Goal: Task Accomplishment & Management: Use online tool/utility

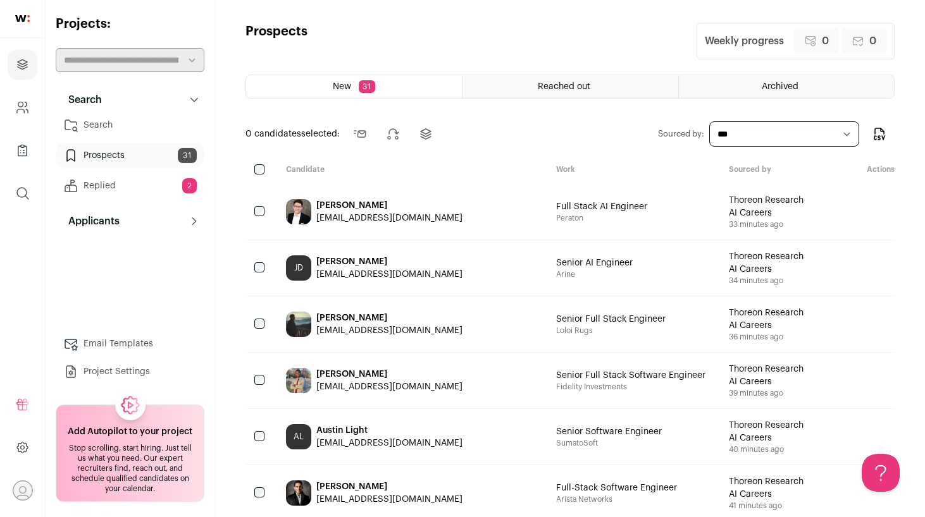
drag, startPoint x: 430, startPoint y: 218, endPoint x: 295, endPoint y: 218, distance: 134.1
click at [295, 218] on div "[PERSON_NAME] [EMAIL_ADDRESS][DOMAIN_NAME]" at bounding box center [411, 212] width 270 height 56
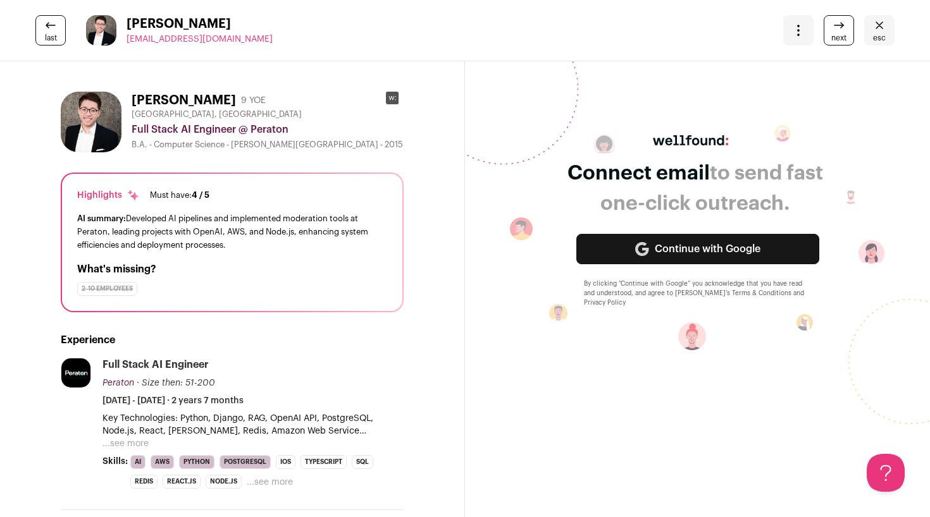
drag, startPoint x: 250, startPoint y: 35, endPoint x: 130, endPoint y: 42, distance: 120.4
click at [130, 42] on div "last Michael Brown mchaelbrwn04@gmail.com More actions Change project Move to a…" at bounding box center [465, 30] width 930 height 61
copy span "[EMAIL_ADDRESS][DOMAIN_NAME]"
click at [47, 35] on span "last" at bounding box center [51, 38] width 12 height 10
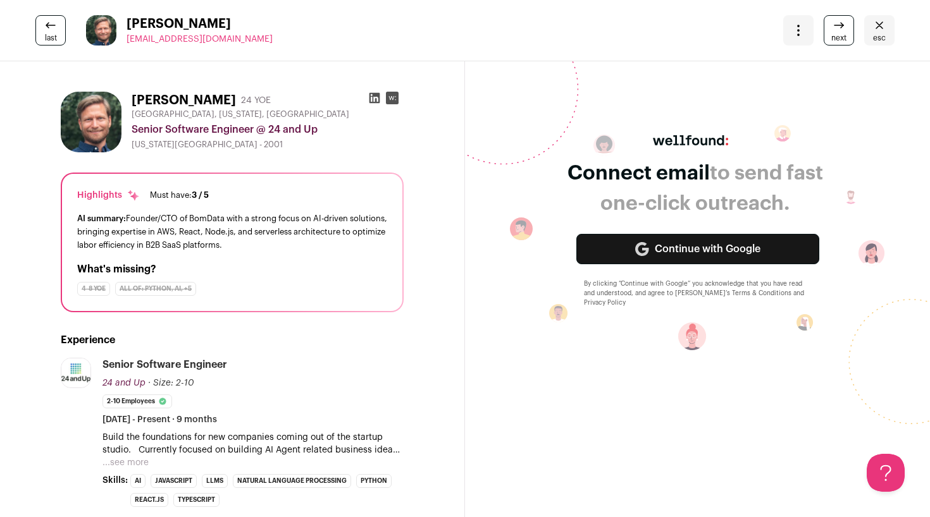
click at [881, 38] on link "esc" at bounding box center [879, 30] width 30 height 30
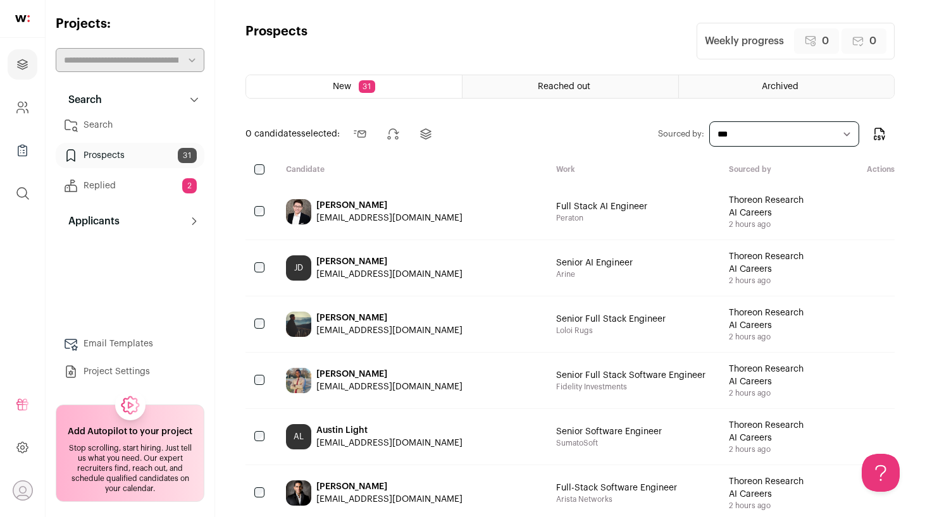
drag, startPoint x: 426, startPoint y: 221, endPoint x: 316, endPoint y: 216, distance: 110.2
click at [316, 216] on div "[PERSON_NAME] [EMAIL_ADDRESS][DOMAIN_NAME]" at bounding box center [411, 212] width 270 height 56
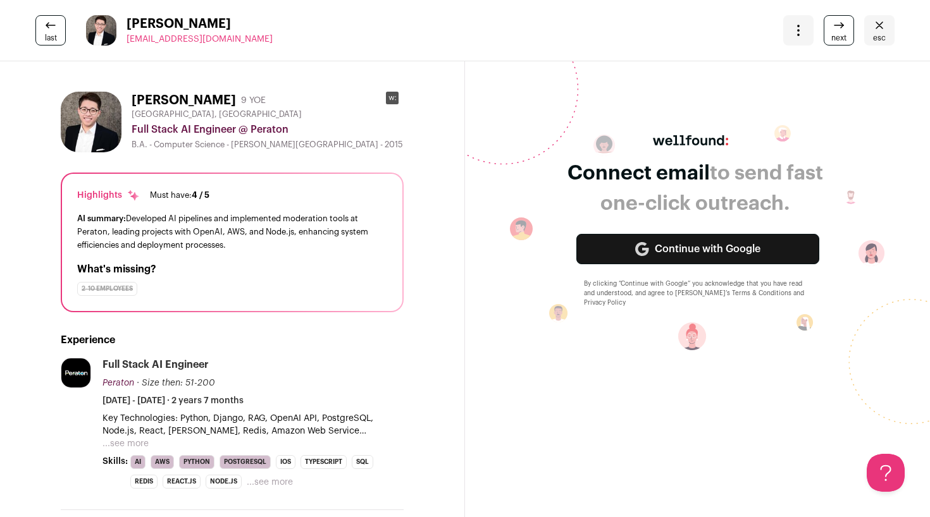
click at [866, 29] on link "esc" at bounding box center [879, 30] width 30 height 30
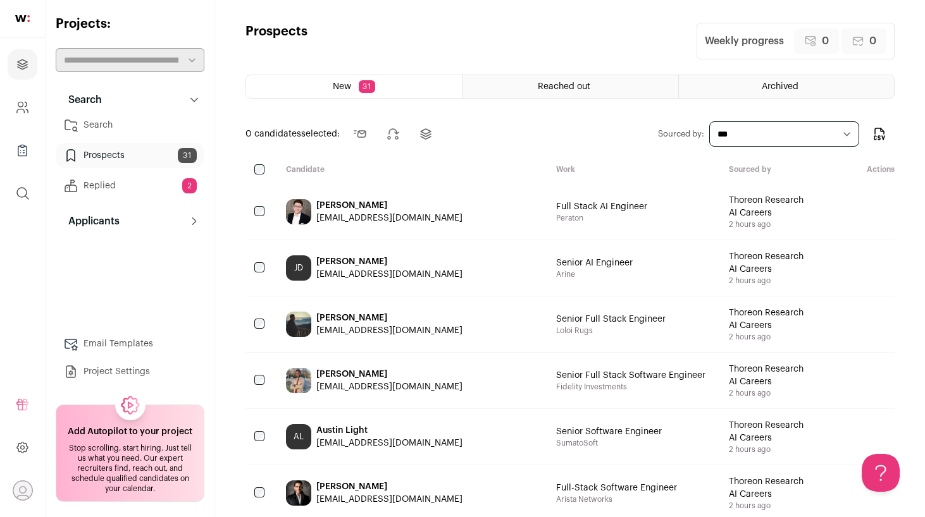
click at [467, 263] on div "JD [PERSON_NAME] [EMAIL_ADDRESS][DOMAIN_NAME]" at bounding box center [411, 268] width 270 height 56
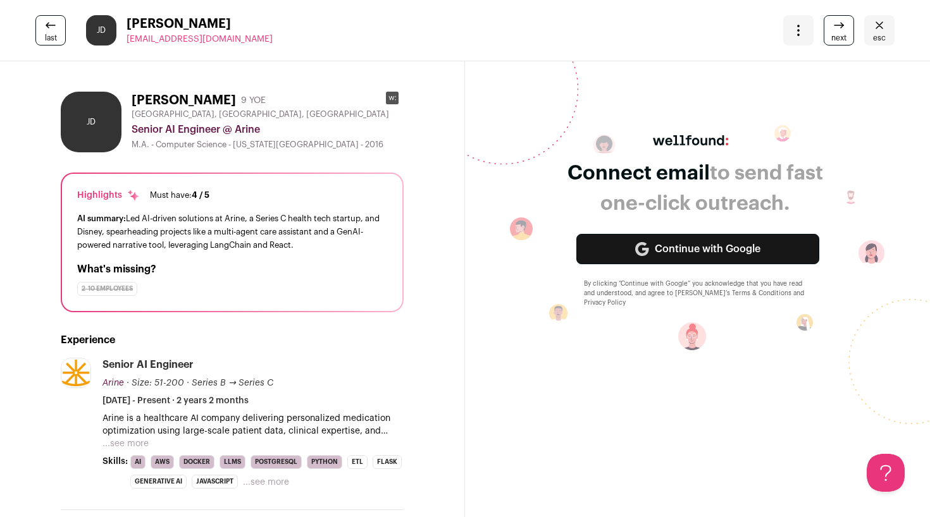
drag, startPoint x: 233, startPoint y: 36, endPoint x: 127, endPoint y: 42, distance: 106.5
click at [127, 42] on div "last JD [PERSON_NAME] [EMAIL_ADDRESS][DOMAIN_NAME] More actions Change project …" at bounding box center [465, 30] width 930 height 61
copy span "[EMAIL_ADDRESS][DOMAIN_NAME]"
click at [824, 34] on link "next" at bounding box center [839, 30] width 30 height 30
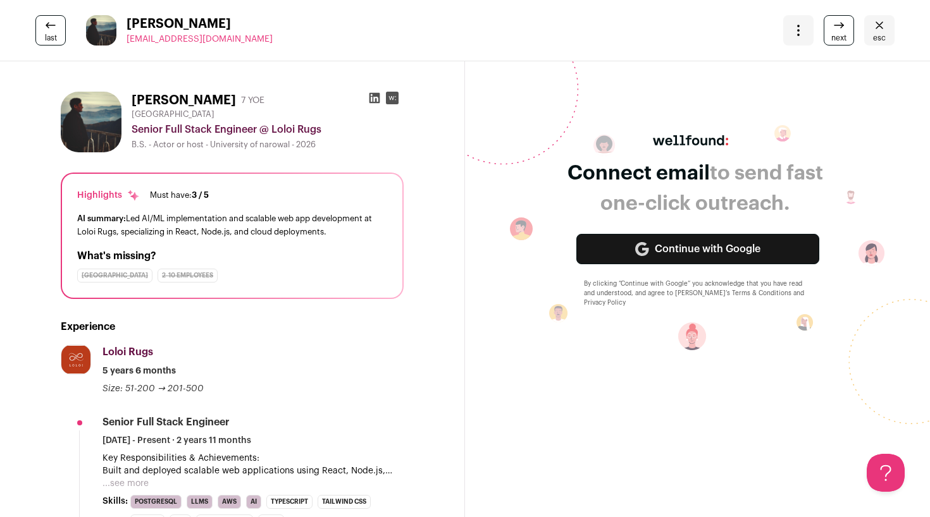
drag, startPoint x: 266, startPoint y: 46, endPoint x: 127, endPoint y: 37, distance: 138.8
click at [127, 37] on div "last [PERSON_NAME] [EMAIL_ADDRESS][DOMAIN_NAME] More actions Change project Mov…" at bounding box center [465, 30] width 930 height 61
copy span "[EMAIL_ADDRESS][DOMAIN_NAME]"
click at [824, 34] on link "next" at bounding box center [839, 30] width 30 height 30
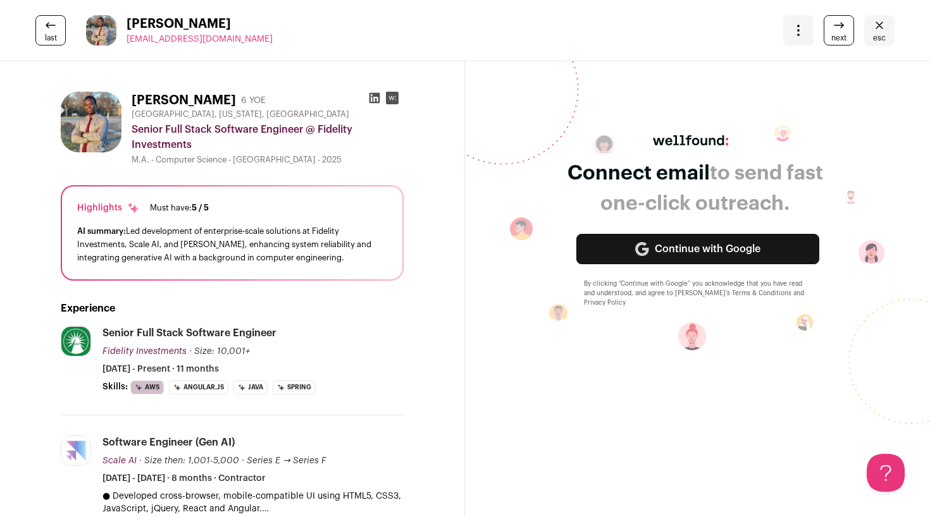
drag, startPoint x: 275, startPoint y: 37, endPoint x: 127, endPoint y: 42, distance: 147.5
click at [127, 42] on div "last [PERSON_NAME] [EMAIL_ADDRESS][DOMAIN_NAME] More actions Change project Mov…" at bounding box center [465, 30] width 930 height 61
copy span "[EMAIL_ADDRESS][DOMAIN_NAME]"
click at [824, 35] on link "next" at bounding box center [839, 30] width 30 height 30
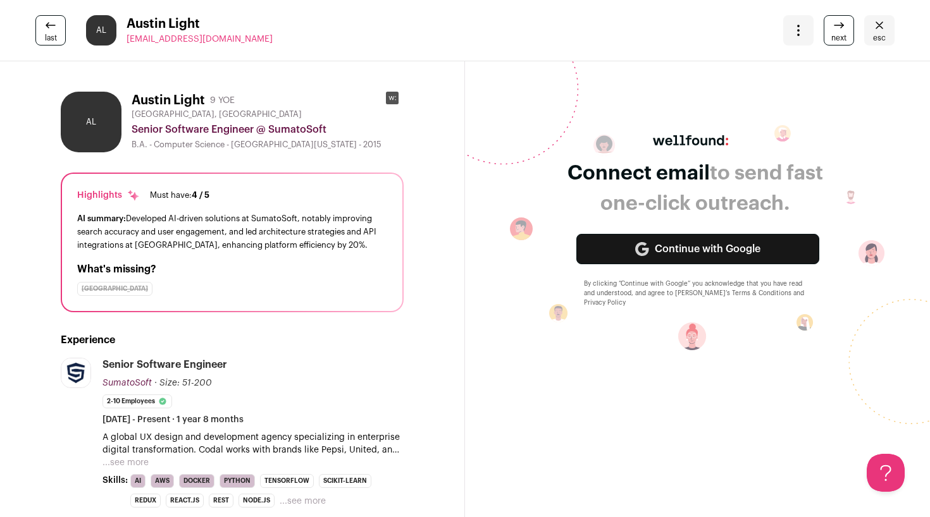
drag, startPoint x: 303, startPoint y: 47, endPoint x: 128, endPoint y: 40, distance: 175.3
click at [128, 40] on div "last [PERSON_NAME] Light [EMAIL_ADDRESS][DOMAIN_NAME] More actions Change proje…" at bounding box center [465, 30] width 930 height 61
copy span "[EMAIL_ADDRESS][DOMAIN_NAME]"
click at [54, 34] on span "last" at bounding box center [51, 38] width 12 height 10
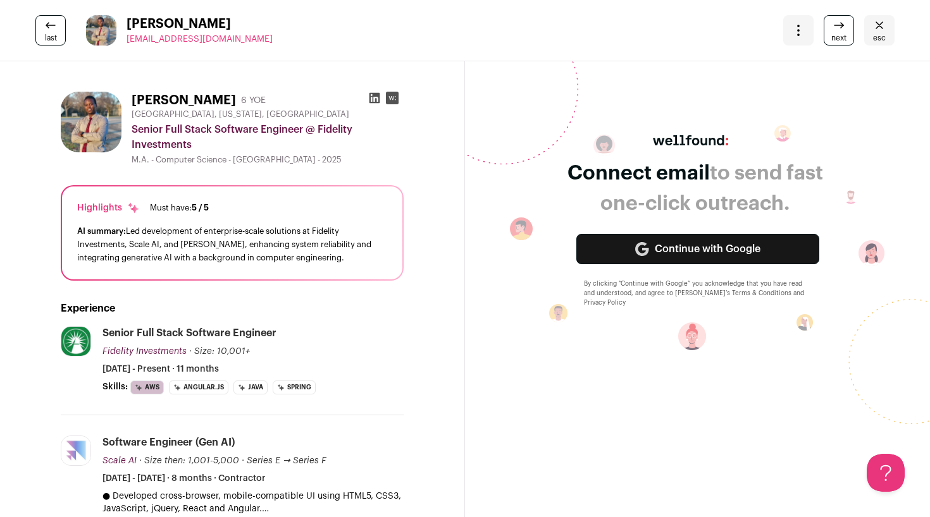
click at [831, 34] on span "next" at bounding box center [838, 38] width 15 height 10
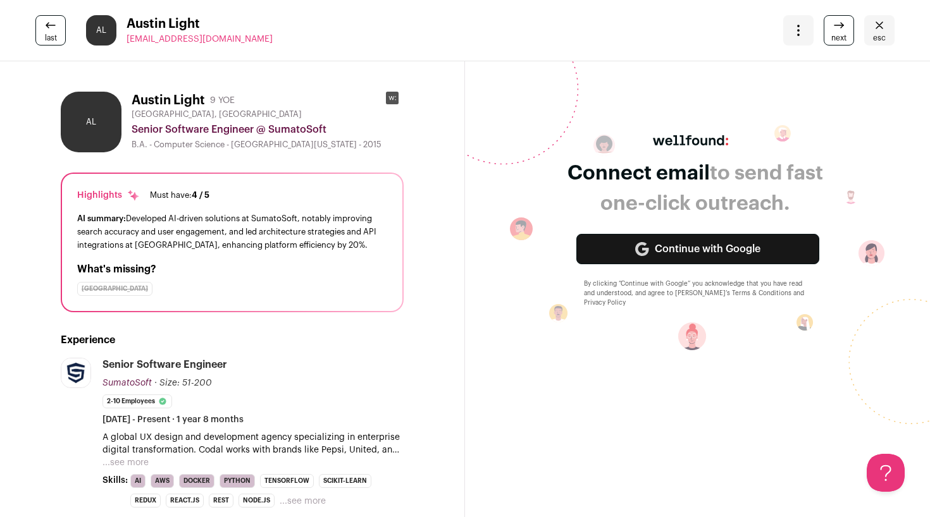
click at [824, 32] on link "next" at bounding box center [839, 30] width 30 height 30
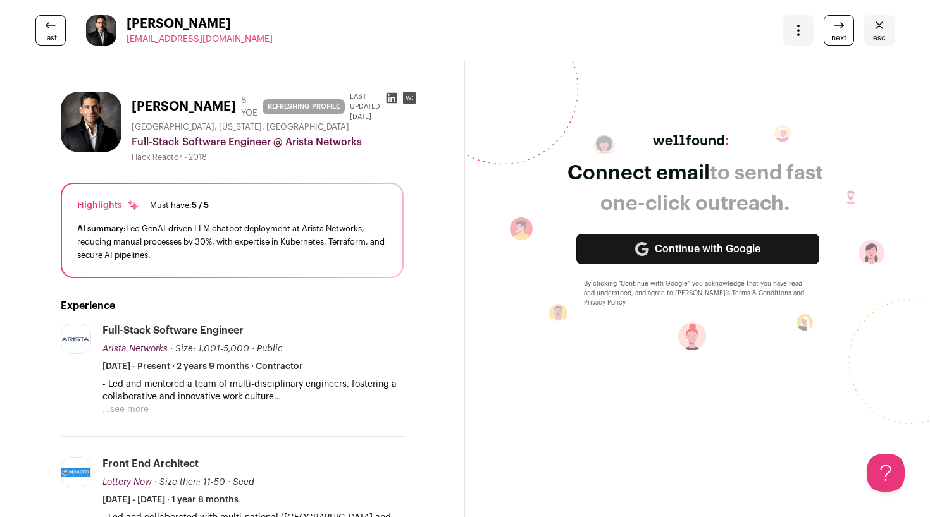
drag, startPoint x: 249, startPoint y: 36, endPoint x: 125, endPoint y: 40, distance: 123.4
click at [126, 40] on div "last [PERSON_NAME] [EMAIL_ADDRESS][DOMAIN_NAME] More actions Change project Mov…" at bounding box center [465, 30] width 930 height 61
copy span "[EMAIL_ADDRESS][DOMAIN_NAME]"
click at [835, 28] on icon at bounding box center [838, 25] width 15 height 15
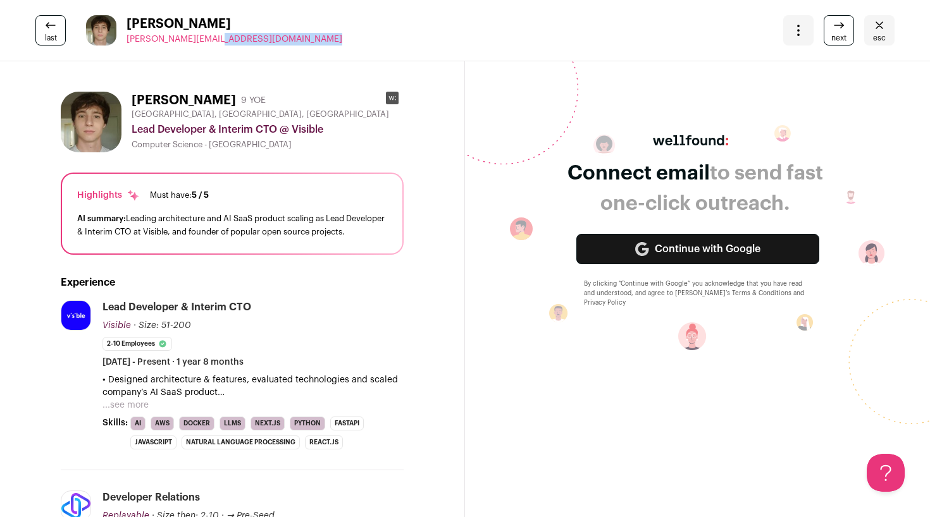
drag, startPoint x: 218, startPoint y: 41, endPoint x: 116, endPoint y: 42, distance: 102.5
click at [116, 42] on div "last [PERSON_NAME] [PERSON_NAME][EMAIL_ADDRESS][DOMAIN_NAME] More actions Chang…" at bounding box center [465, 30] width 930 height 61
copy span "[PERSON_NAME][EMAIL_ADDRESS][DOMAIN_NAME]"
click at [837, 28] on icon at bounding box center [838, 25] width 15 height 15
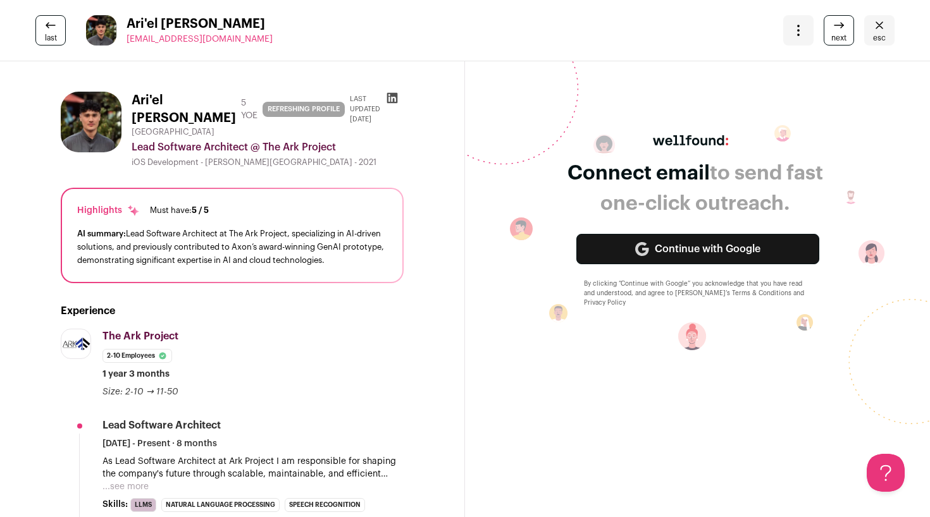
drag, startPoint x: 254, startPoint y: 45, endPoint x: 126, endPoint y: 42, distance: 128.5
click at [126, 42] on div "last Ari'el [PERSON_NAME] [EMAIL_ADDRESS][DOMAIN_NAME] More actions Change proj…" at bounding box center [465, 30] width 930 height 61
copy span "[EMAIL_ADDRESS][DOMAIN_NAME]"
click at [835, 34] on span "next" at bounding box center [838, 38] width 15 height 10
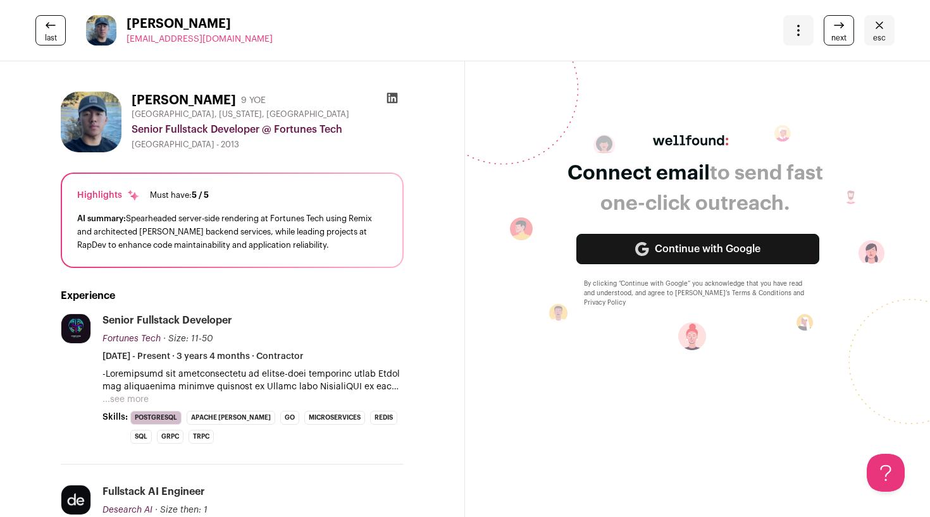
click at [872, 27] on icon "Close" at bounding box center [879, 25] width 15 height 15
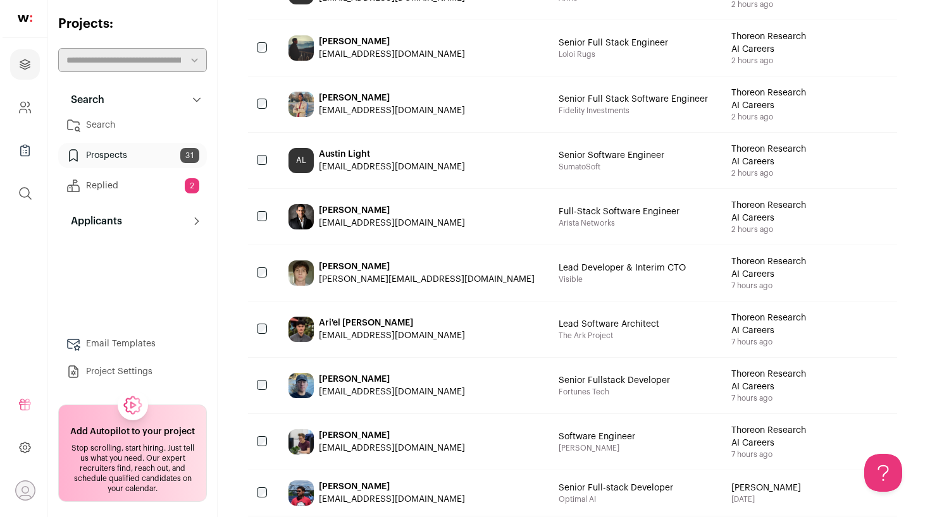
scroll to position [362, 0]
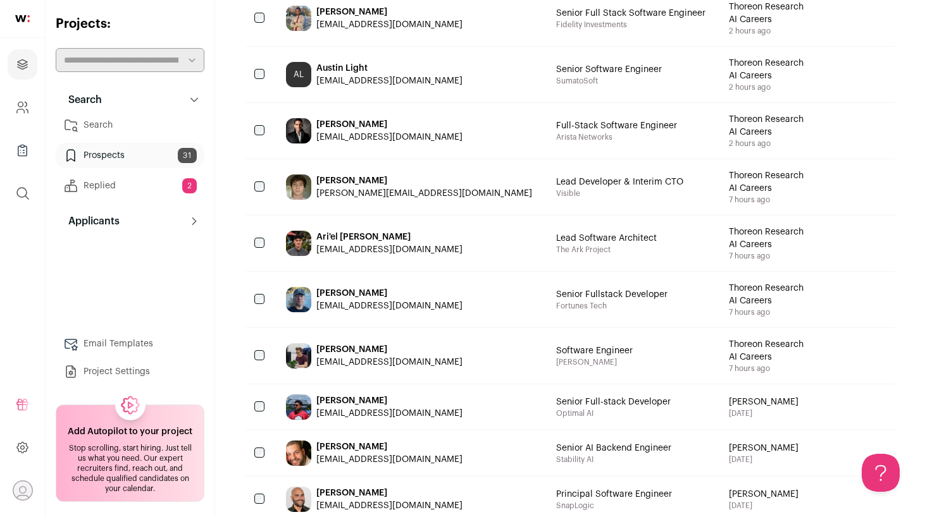
click at [437, 292] on div "[PERSON_NAME]" at bounding box center [389, 293] width 146 height 13
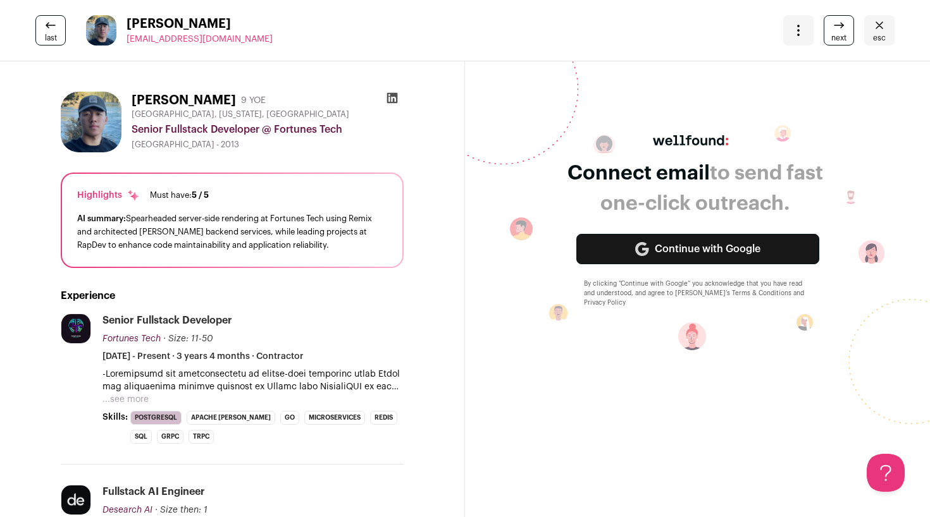
drag, startPoint x: 258, startPoint y: 40, endPoint x: 123, endPoint y: 39, distance: 135.4
click at [123, 39] on div "last Feng Chen feng.chen.super@outlook.com More actions Change project Move to …" at bounding box center [465, 30] width 930 height 61
copy span "[EMAIL_ADDRESS][DOMAIN_NAME]"
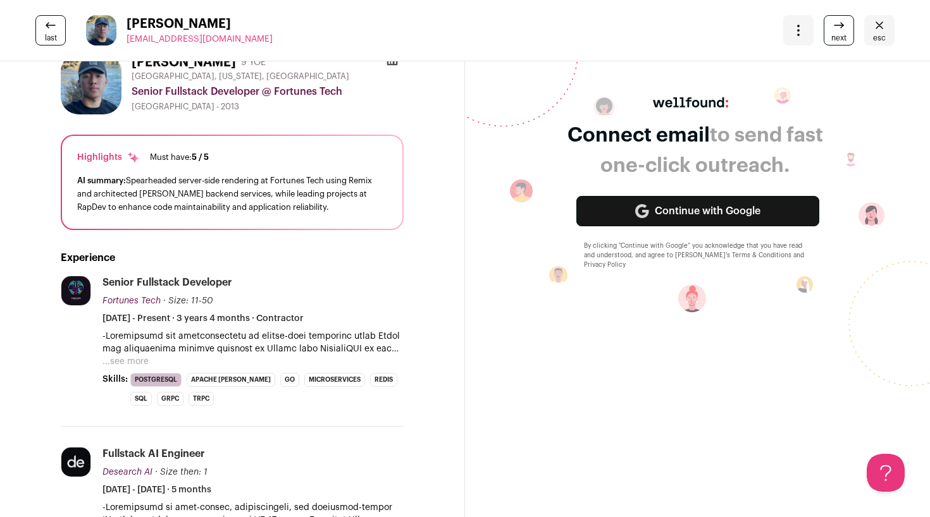
scroll to position [0, 0]
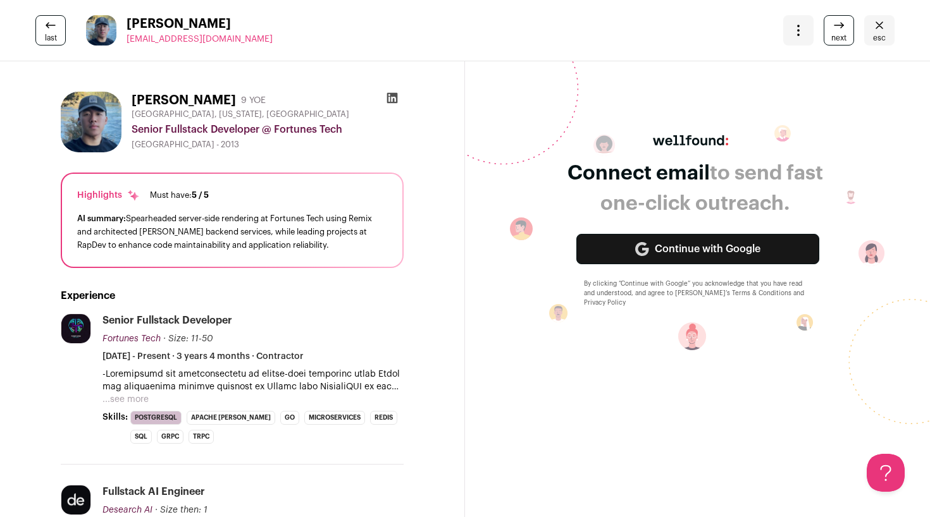
click at [831, 37] on span "next" at bounding box center [838, 38] width 15 height 10
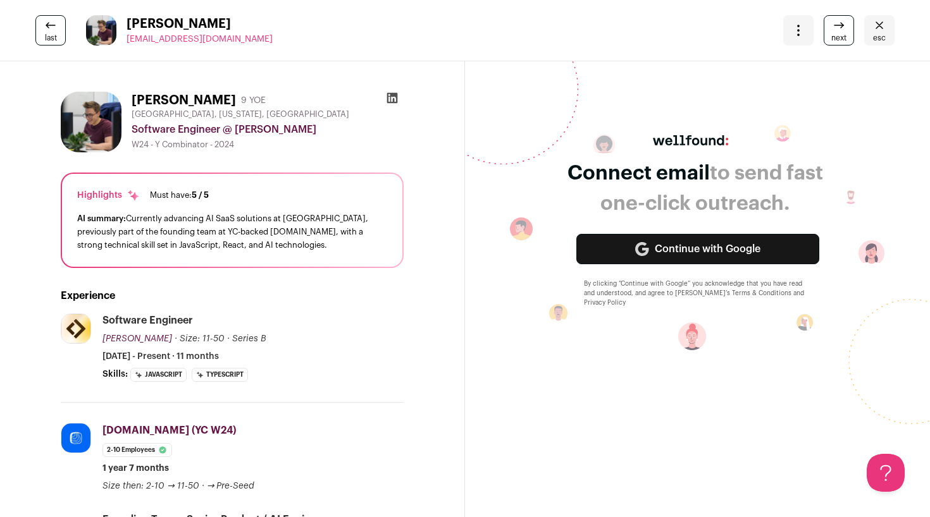
drag, startPoint x: 222, startPoint y: 42, endPoint x: 121, endPoint y: 40, distance: 100.6
click at [121, 40] on div "last Jérémy Mathon adrijere@gmail.com More actions Change project Move to a dif…" at bounding box center [465, 30] width 930 height 61
copy span "[EMAIL_ADDRESS][DOMAIN_NAME]"
